Goal: Task Accomplishment & Management: Use online tool/utility

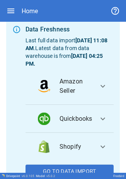
scroll to position [95, 0]
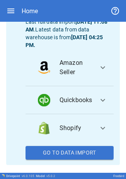
click at [65, 146] on button "Go To Data Import" at bounding box center [70, 153] width 88 height 14
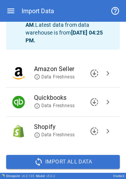
scroll to position [50, 0]
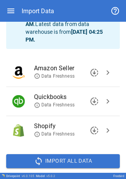
click at [104, 70] on span "chevron_right" at bounding box center [108, 72] width 9 height 9
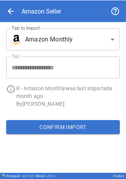
scroll to position [0, 0]
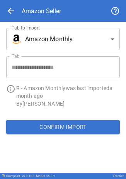
click at [47, 118] on div "Confirm Import" at bounding box center [63, 127] width 126 height 26
click at [46, 124] on button "Confirm Import" at bounding box center [63, 127] width 114 height 14
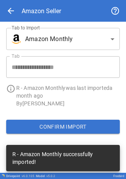
click at [95, 28] on body "**********" at bounding box center [63, 89] width 126 height 179
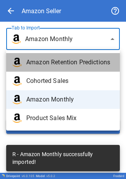
click at [71, 60] on span "Amazon Retention Predictions" at bounding box center [70, 62] width 88 height 9
type input "**********"
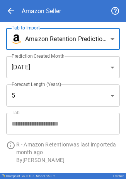
scroll to position [23, 0]
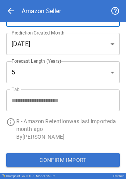
click at [67, 158] on button "Confirm Import" at bounding box center [63, 160] width 114 height 14
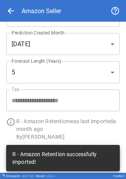
click at [9, 12] on span "arrow_back" at bounding box center [10, 10] width 9 height 9
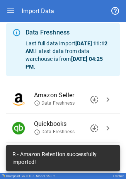
scroll to position [66, 0]
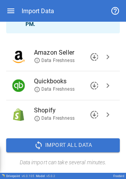
click at [104, 116] on span "chevron_right" at bounding box center [108, 114] width 9 height 9
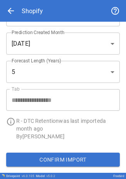
scroll to position [0, 0]
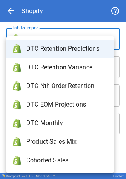
click at [99, 43] on body "**********" at bounding box center [63, 89] width 126 height 179
click at [62, 120] on span "DTC Monthly" at bounding box center [67, 123] width 82 height 9
type input "**********"
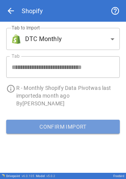
click at [60, 123] on button "Confirm Import" at bounding box center [63, 127] width 114 height 14
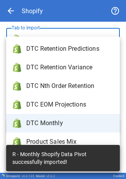
click at [99, 37] on body "**********" at bounding box center [63, 89] width 126 height 179
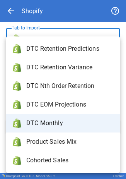
click at [81, 47] on span "DTC Retention Predictions" at bounding box center [70, 48] width 88 height 9
type input "**********"
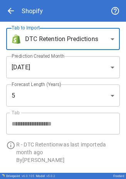
scroll to position [23, 0]
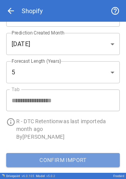
click at [70, 157] on button "Confirm Import" at bounding box center [63, 160] width 114 height 14
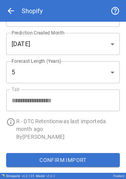
scroll to position [0, 0]
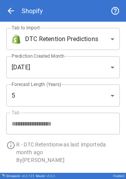
click at [19, 36] on body "**********" at bounding box center [63, 89] width 126 height 179
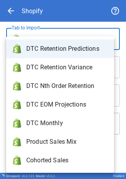
click at [20, 26] on div at bounding box center [63, 89] width 126 height 179
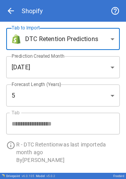
click at [11, 12] on span "arrow_back" at bounding box center [10, 10] width 9 height 9
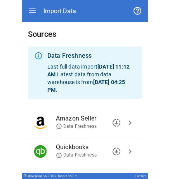
scroll to position [66, 0]
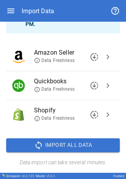
click at [105, 85] on span "chevron_right" at bounding box center [108, 85] width 9 height 9
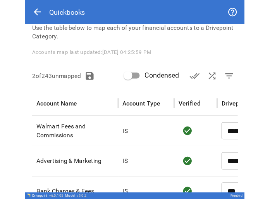
scroll to position [50, 0]
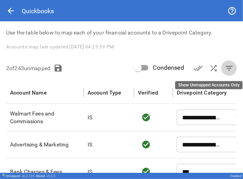
click at [225, 69] on span "filter_list" at bounding box center [229, 68] width 9 height 9
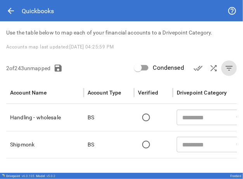
click at [193, 45] on div "Accounts map last updated: 8/21/2025, 04:25:59 PM" at bounding box center [121, 47] width 231 height 9
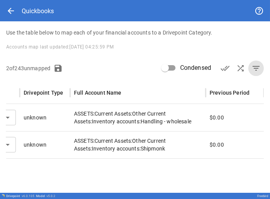
scroll to position [0, 231]
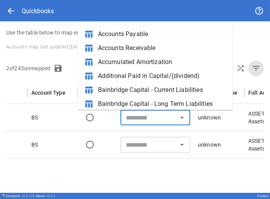
click at [157, 120] on input "text" at bounding box center [149, 117] width 52 height 11
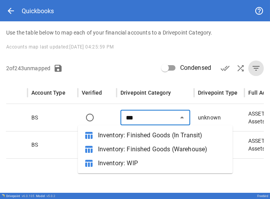
click at [162, 144] on li "table_chart Inventory: Finished Goods (Warehouse)" at bounding box center [155, 149] width 155 height 14
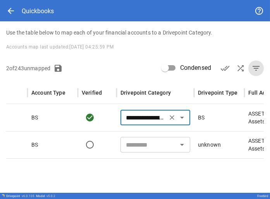
type input "**********"
click at [153, 145] on input "text" at bounding box center [149, 144] width 52 height 11
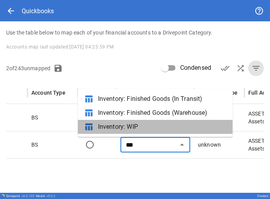
click at [168, 124] on span "Inventory: WIP" at bounding box center [162, 126] width 129 height 9
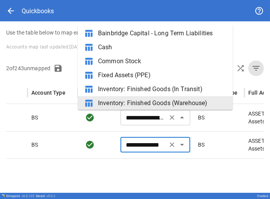
drag, startPoint x: 168, startPoint y: 124, endPoint x: 173, endPoint y: 114, distance: 11.1
click at [173, 114] on div "**********" at bounding box center [156, 118] width 70 height 16
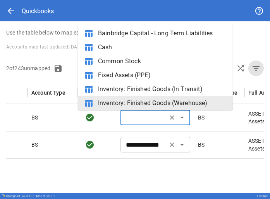
click at [158, 147] on input "**********" at bounding box center [144, 144] width 42 height 11
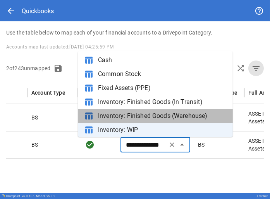
click at [175, 117] on span "Inventory: Finished Goods (Warehouse)" at bounding box center [162, 115] width 129 height 9
type input "**********"
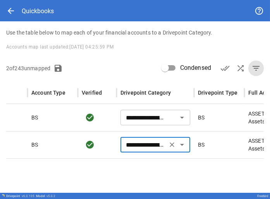
click at [150, 168] on div at bounding box center [194, 174] width 489 height 33
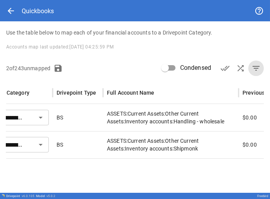
click at [226, 36] on p "Use the table below to map each of your financial accounts to a Drivepoint Cate…" at bounding box center [135, 33] width 258 height 8
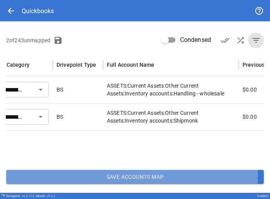
click at [123, 173] on button "Save Accounts Map" at bounding box center [135, 177] width 258 height 14
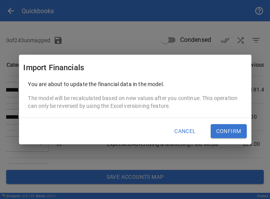
click at [220, 131] on button "Confirm" at bounding box center [229, 131] width 36 height 14
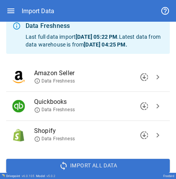
scroll to position [58, 0]
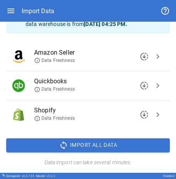
drag, startPoint x: 101, startPoint y: 7, endPoint x: 86, endPoint y: 33, distance: 30.2
click at [86, 33] on div "Sources Data Freshness Last full data import Aug 21, 2025 05:22 PM . Latest dat…" at bounding box center [88, 72] width 176 height 202
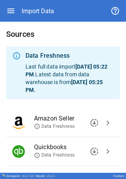
scroll to position [66, 0]
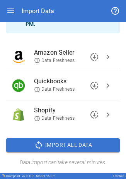
click at [104, 57] on span "chevron_right" at bounding box center [108, 56] width 9 height 9
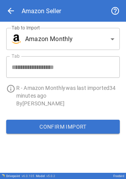
scroll to position [0, 0]
click at [71, 131] on button "Confirm Import" at bounding box center [63, 127] width 114 height 14
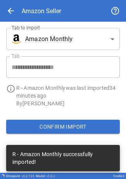
click at [71, 40] on body "**********" at bounding box center [63, 89] width 126 height 179
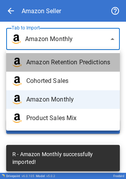
click at [63, 64] on span "Amazon Retention Predictions" at bounding box center [70, 62] width 88 height 9
type input "**********"
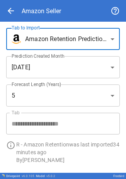
scroll to position [23, 0]
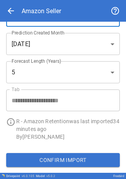
click at [40, 153] on button "Confirm Import" at bounding box center [63, 160] width 114 height 14
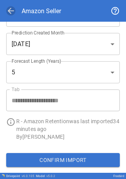
click at [11, 14] on span "arrow_back" at bounding box center [10, 10] width 9 height 9
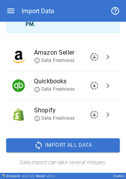
scroll to position [66, 0]
click at [104, 113] on span "chevron_right" at bounding box center [108, 114] width 9 height 9
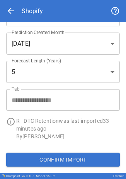
scroll to position [0, 0]
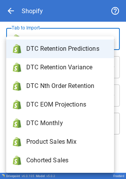
click at [77, 40] on body "**********" at bounding box center [63, 89] width 126 height 179
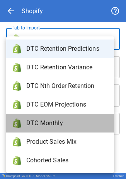
click at [64, 127] on span "DTC Monthly" at bounding box center [67, 123] width 82 height 9
type input "**********"
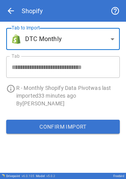
click at [73, 121] on button "Confirm Import" at bounding box center [63, 127] width 114 height 14
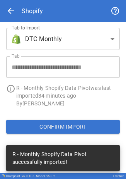
click at [45, 44] on body "**********" at bounding box center [63, 89] width 126 height 179
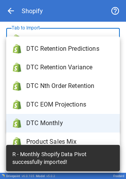
click at [58, 52] on span "DTC Retention Predictions" at bounding box center [70, 48] width 88 height 9
type input "**********"
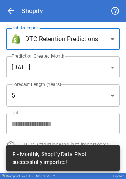
scroll to position [23, 0]
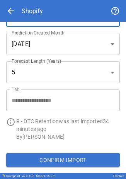
click at [54, 161] on button "Confirm Import" at bounding box center [63, 160] width 114 height 14
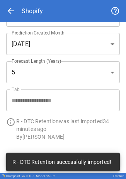
scroll to position [0, 0]
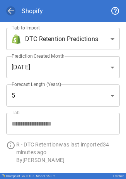
click at [12, 11] on span "arrow_back" at bounding box center [10, 10] width 9 height 9
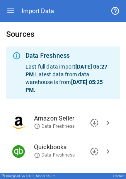
scroll to position [66, 0]
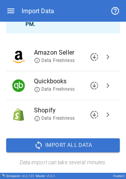
click at [104, 85] on span "chevron_right" at bounding box center [108, 85] width 9 height 9
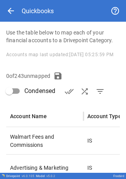
scroll to position [135, 0]
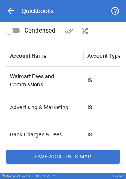
click at [29, 155] on button "Save Accounts Map" at bounding box center [63, 157] width 114 height 14
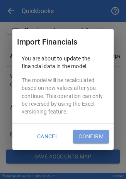
click at [88, 130] on button "Confirm" at bounding box center [91, 137] width 36 height 14
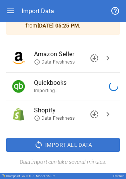
scroll to position [66, 0]
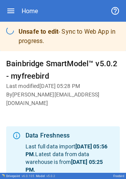
click at [71, 98] on h6 "By [PERSON_NAME][EMAIL_ADDRESS][DOMAIN_NAME]" at bounding box center [63, 99] width 114 height 17
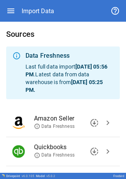
scroll to position [66, 0]
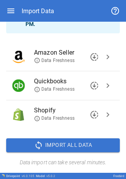
click at [104, 113] on span "chevron_right" at bounding box center [108, 114] width 9 height 9
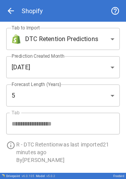
scroll to position [23, 0]
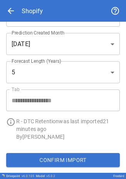
click at [63, 157] on button "Confirm Import" at bounding box center [63, 160] width 114 height 14
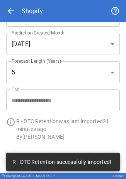
scroll to position [0, 0]
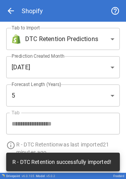
click at [89, 37] on body "**********" at bounding box center [63, 89] width 126 height 179
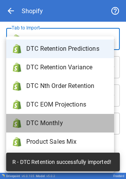
click at [54, 119] on li "DTC Monthly" at bounding box center [60, 123] width 108 height 19
type input "**********"
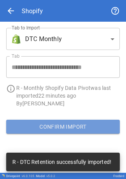
click at [71, 123] on button "Confirm Import" at bounding box center [63, 127] width 114 height 14
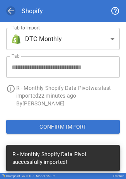
click at [9, 8] on span "arrow_back" at bounding box center [10, 10] width 9 height 9
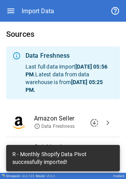
scroll to position [66, 0]
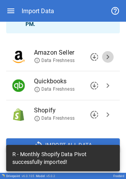
click at [104, 57] on span "chevron_right" at bounding box center [108, 56] width 9 height 9
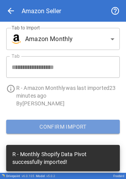
click at [45, 127] on button "Confirm Import" at bounding box center [63, 127] width 114 height 14
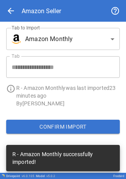
click at [84, 31] on body "**********" at bounding box center [63, 89] width 126 height 179
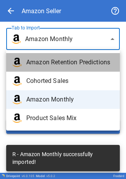
click at [64, 68] on li "Amazon Retention Predictions" at bounding box center [63, 62] width 114 height 19
type input "**********"
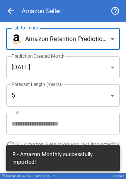
scroll to position [23, 0]
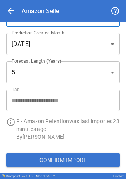
click at [51, 170] on div "Confirm Import" at bounding box center [63, 160] width 126 height 26
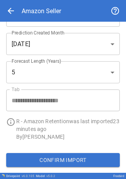
click at [53, 159] on button "Confirm Import" at bounding box center [63, 160] width 114 height 14
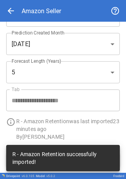
scroll to position [0, 0]
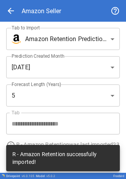
click at [11, 3] on div "arrow_back Amazon Seller" at bounding box center [63, 11] width 114 height 22
click at [11, 9] on span "arrow_back" at bounding box center [10, 10] width 9 height 9
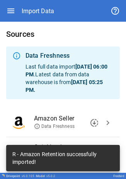
scroll to position [66, 0]
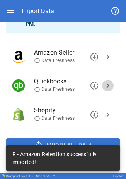
click at [104, 88] on span "chevron_right" at bounding box center [108, 85] width 9 height 9
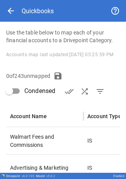
scroll to position [135, 0]
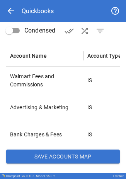
click at [67, 164] on div "**********" at bounding box center [63, 34] width 126 height 278
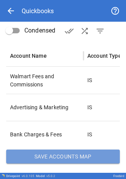
click at [67, 157] on button "Save Accounts Map" at bounding box center [63, 157] width 114 height 14
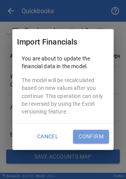
click at [83, 133] on button "Confirm" at bounding box center [91, 137] width 36 height 14
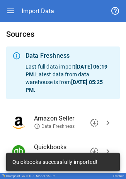
scroll to position [66, 0]
